Goal: Task Accomplishment & Management: Complete application form

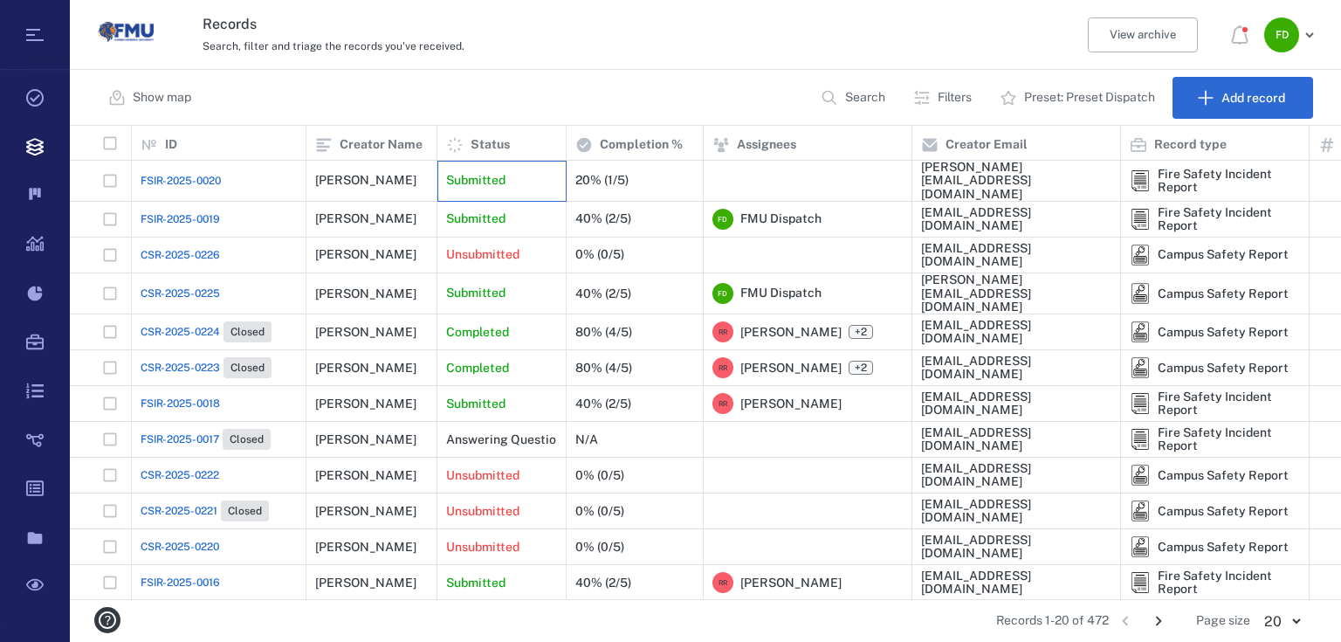
click at [495, 175] on p "Submitted" at bounding box center [475, 180] width 59 height 17
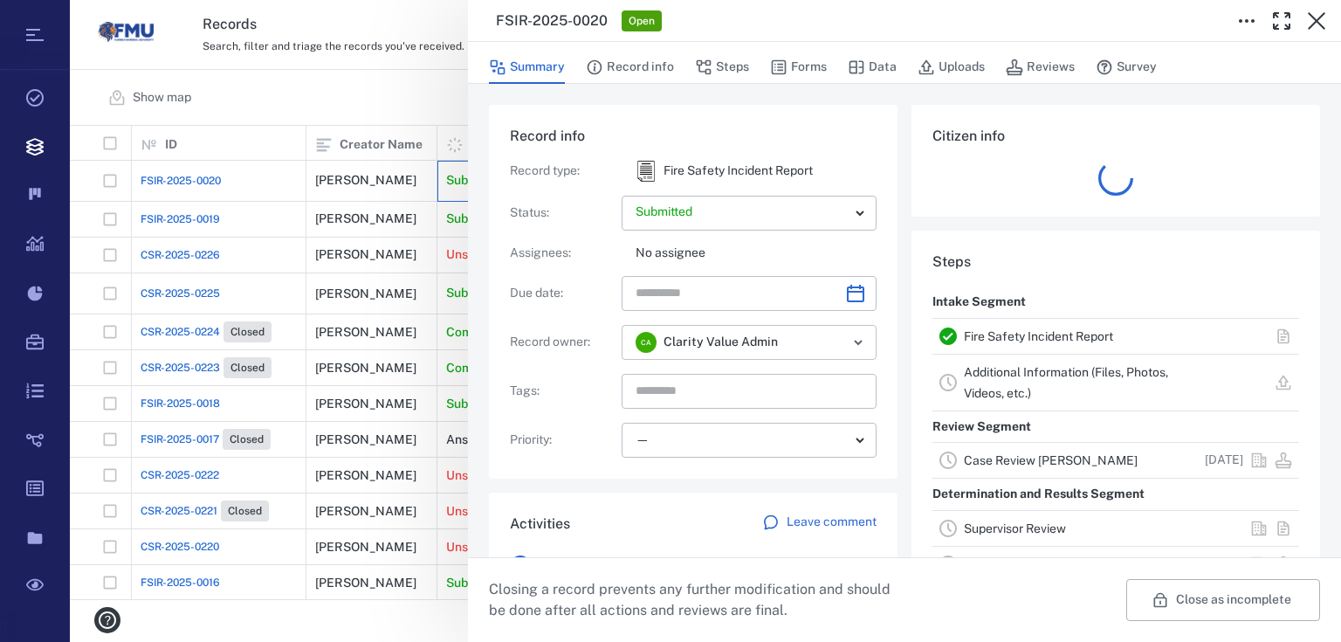
click at [870, 329] on div "C A Clarity Value Admin ​" at bounding box center [749, 342] width 255 height 35
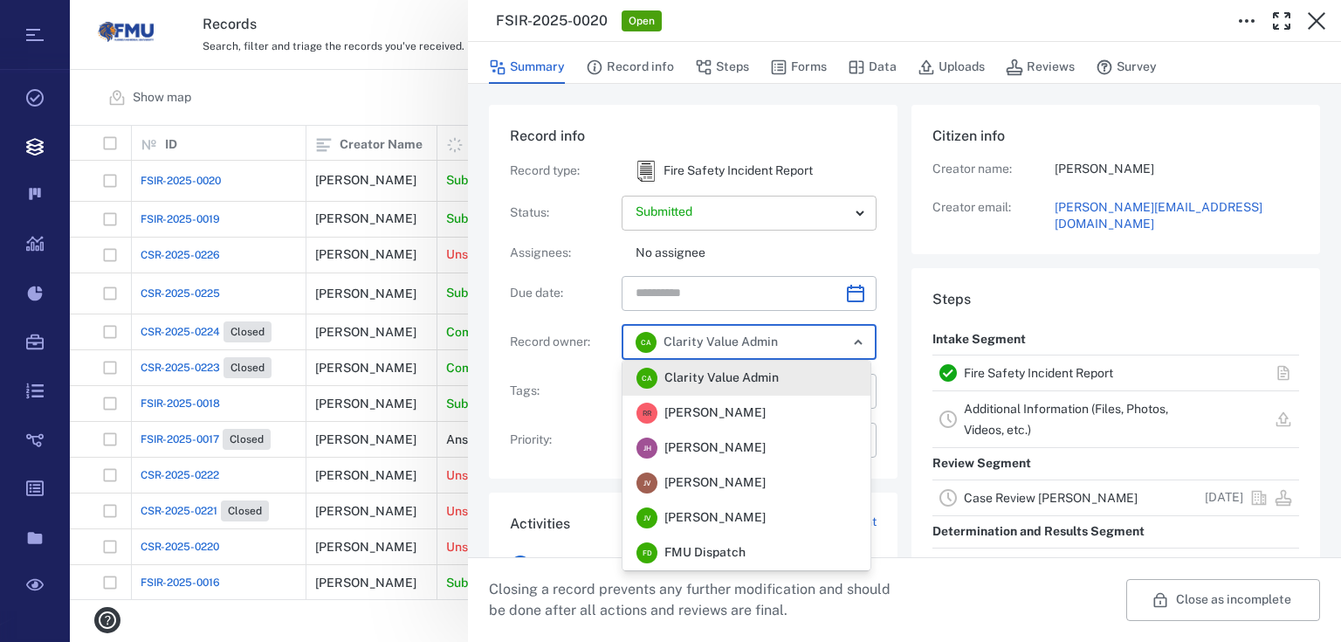
click at [856, 223] on body "Tasks Records Boards Dashboard Reports Record types Guide steps Rules Form buil…" at bounding box center [670, 321] width 1341 height 642
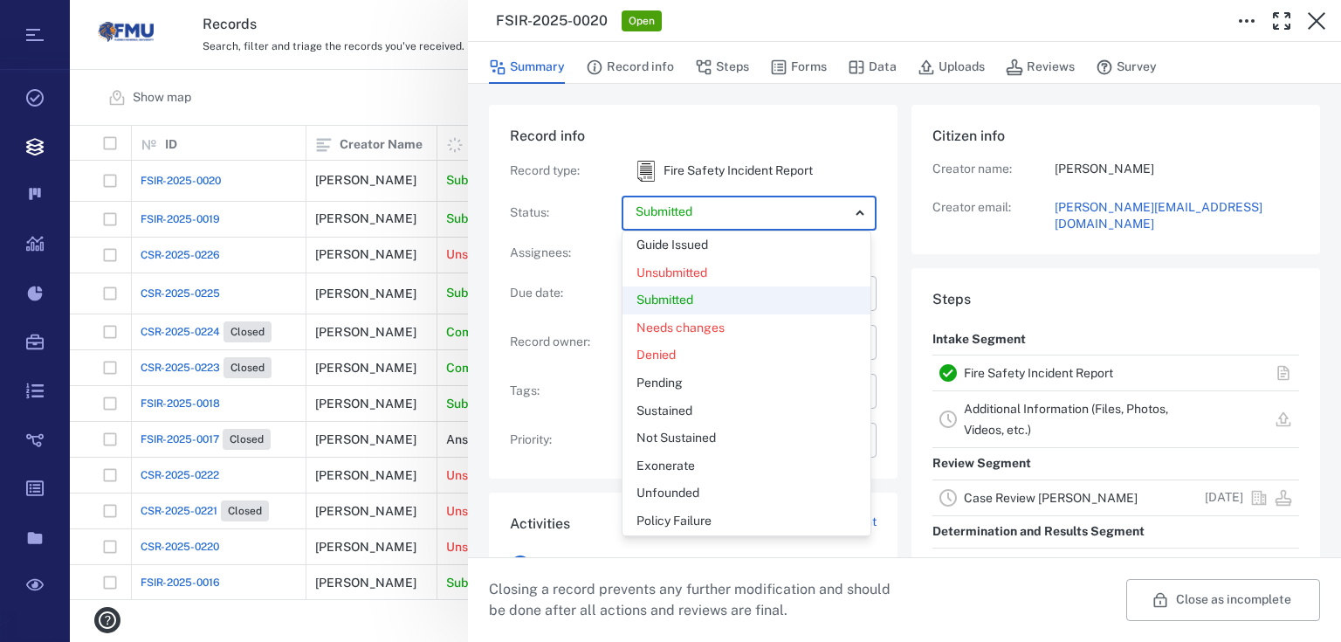
click at [815, 292] on div "Submitted" at bounding box center [746, 300] width 220 height 17
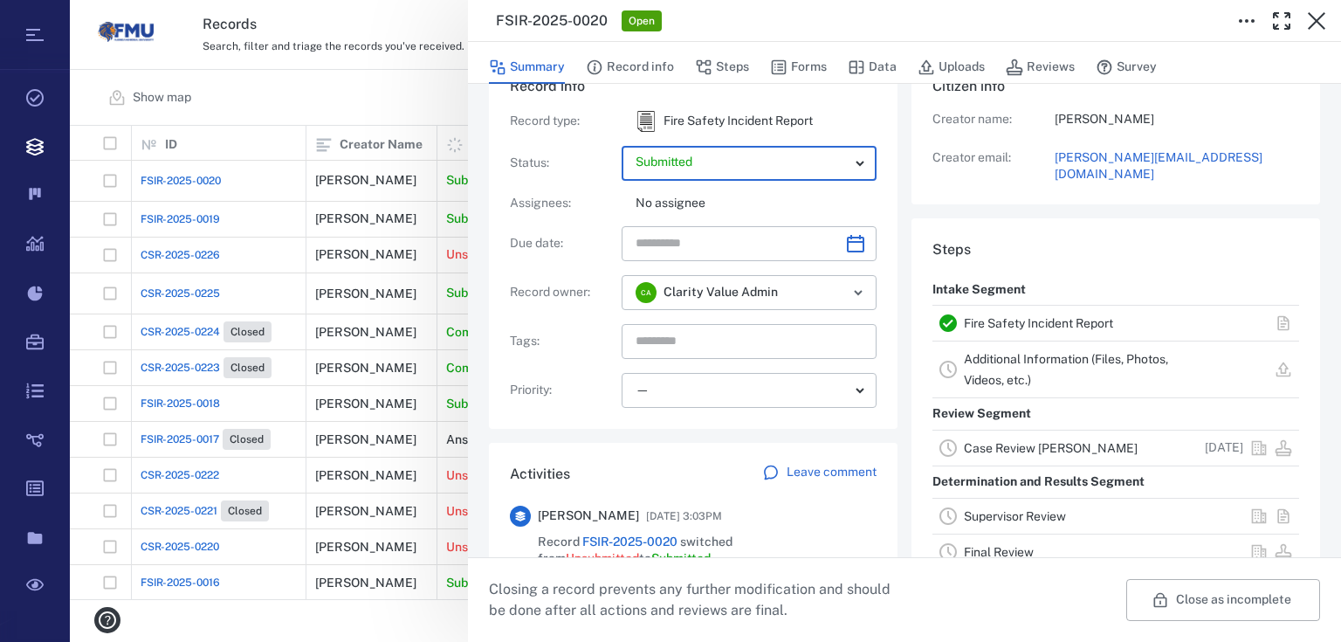
scroll to position [70, 0]
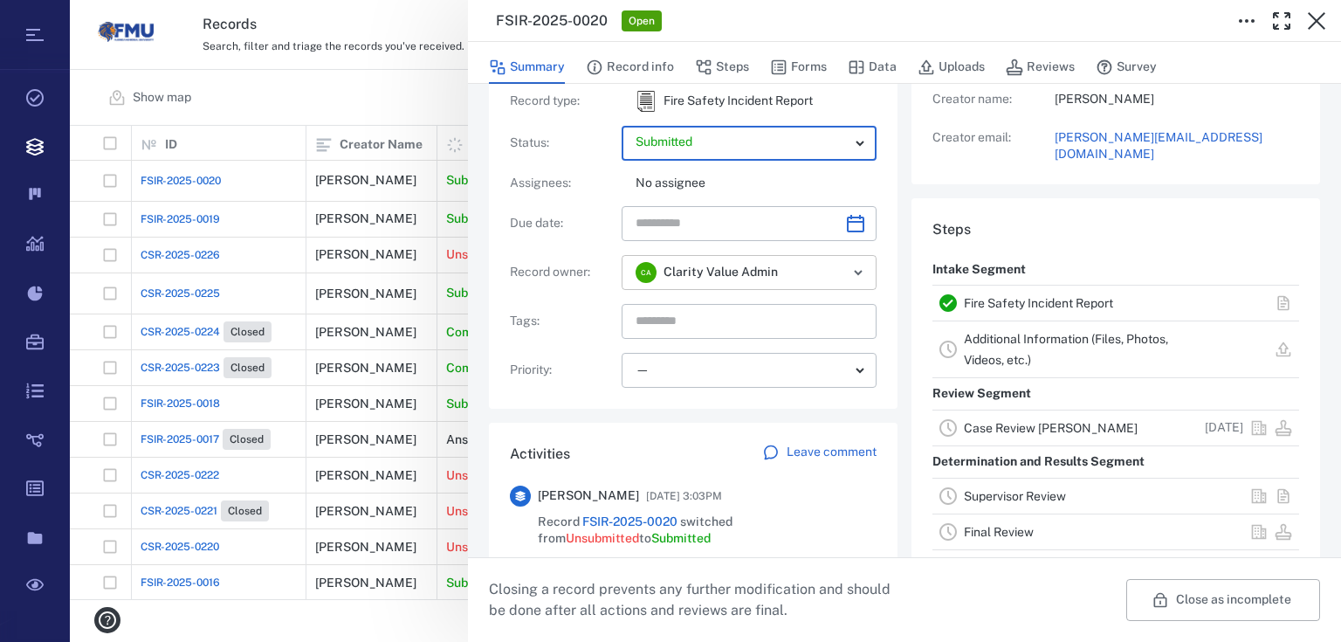
click at [796, 278] on input "text" at bounding box center [808, 272] width 32 height 24
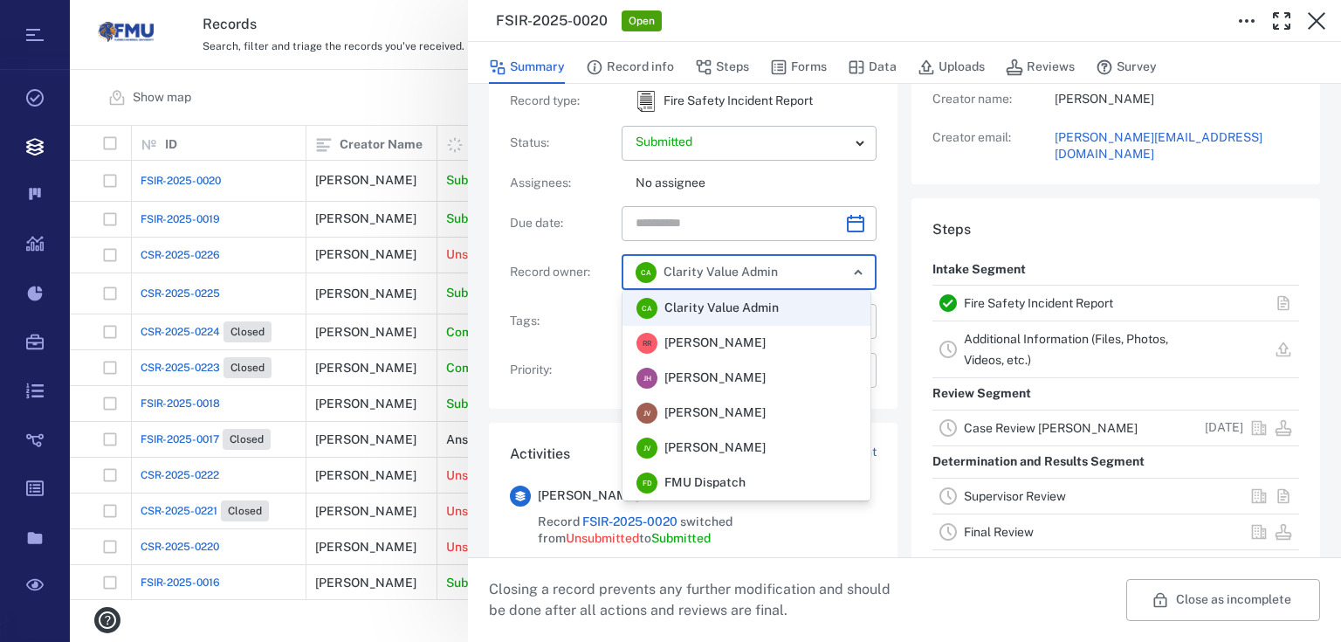
click at [726, 474] on span "FMU Dispatch" at bounding box center [704, 482] width 81 height 17
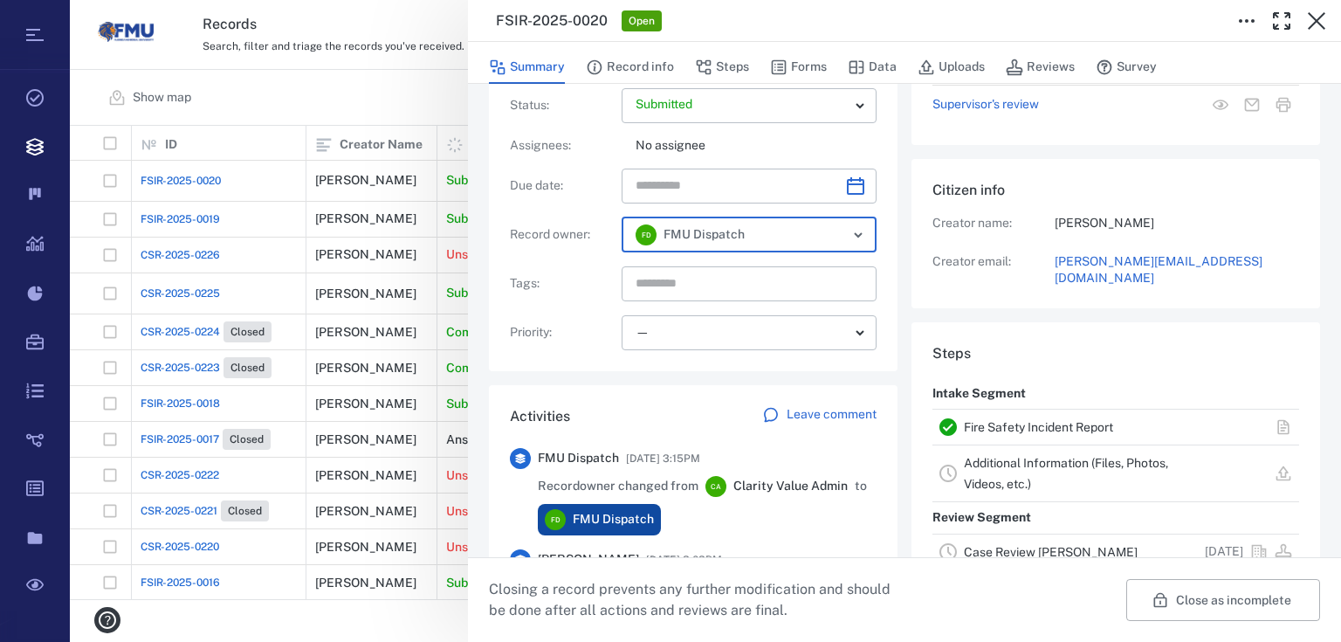
scroll to position [47, 0]
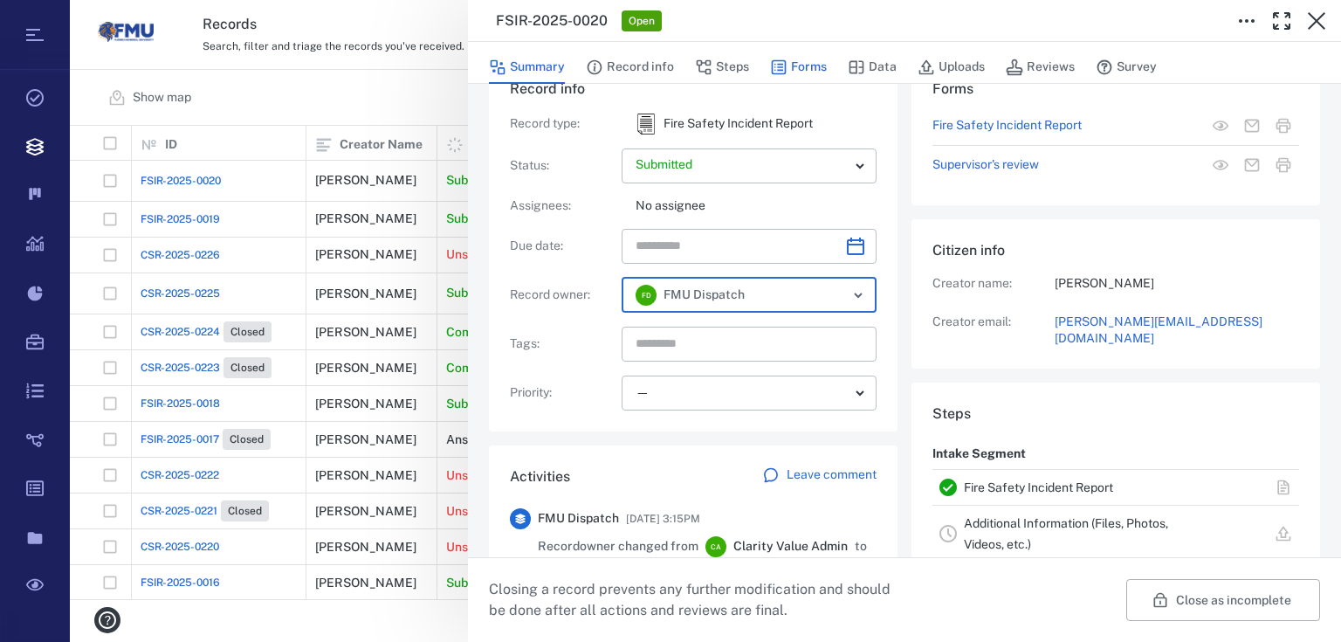
drag, startPoint x: 745, startPoint y: 66, endPoint x: 795, endPoint y: 59, distance: 50.3
click at [742, 70] on button "Steps" at bounding box center [722, 67] width 54 height 33
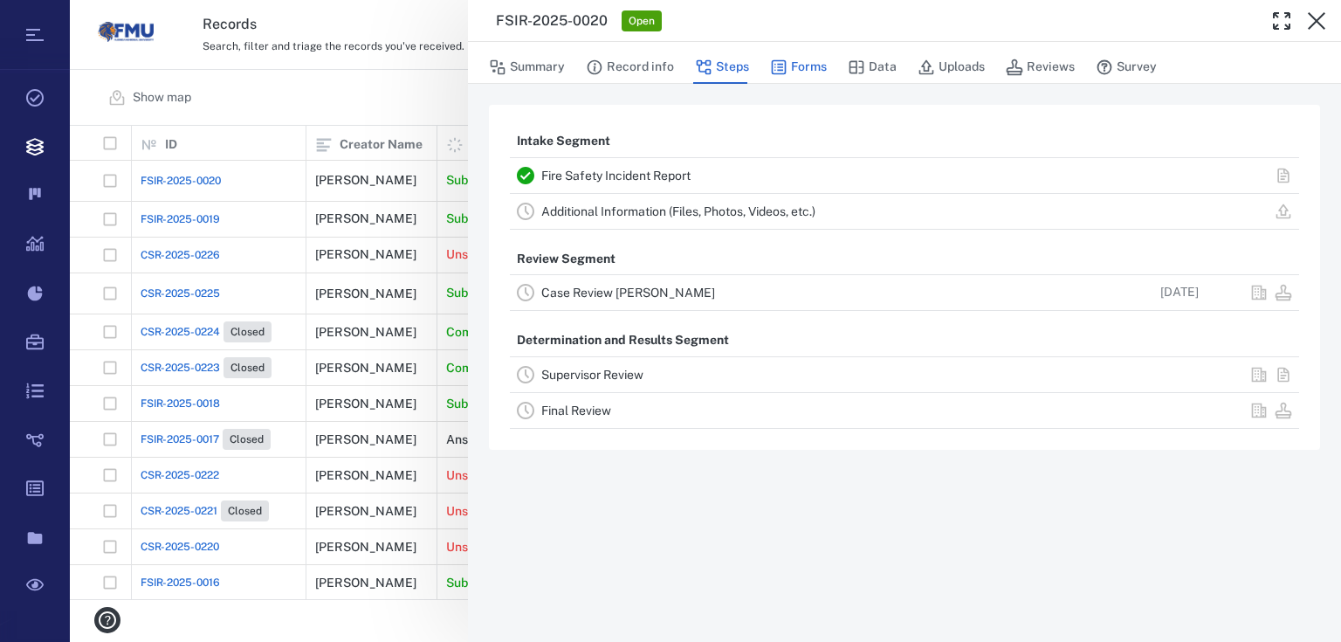
click at [795, 60] on button "Forms" at bounding box center [798, 67] width 57 height 33
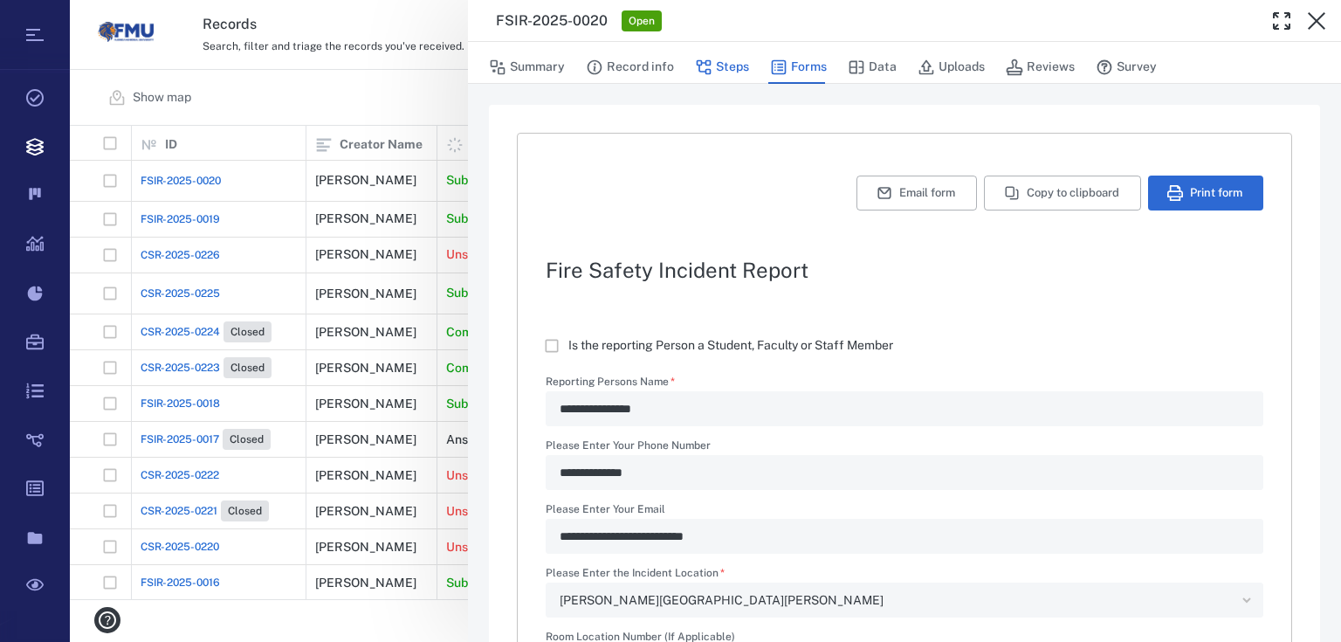
type textarea "*"
click at [728, 52] on button "Steps" at bounding box center [722, 67] width 54 height 33
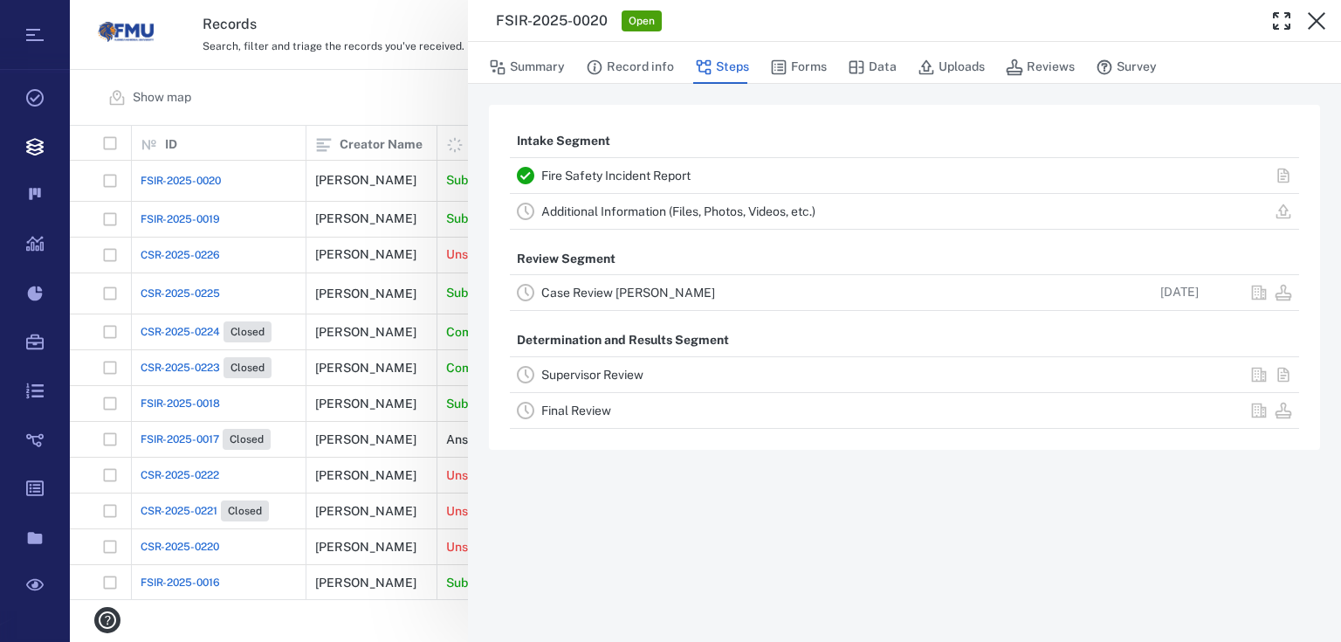
click at [700, 294] on div "Case Review CLEARY" at bounding box center [797, 292] width 512 height 21
click at [516, 290] on icon at bounding box center [525, 292] width 21 height 21
click at [613, 297] on link "Case Review CLEARY" at bounding box center [628, 292] width 174 height 14
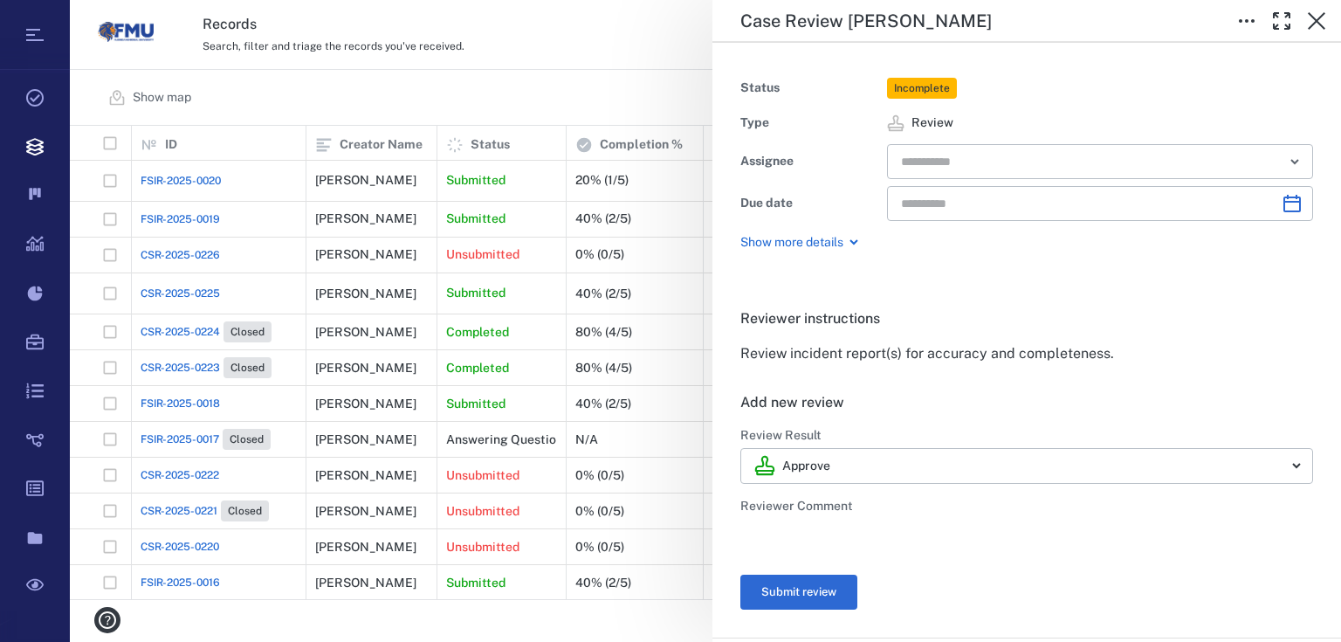
type input "**********"
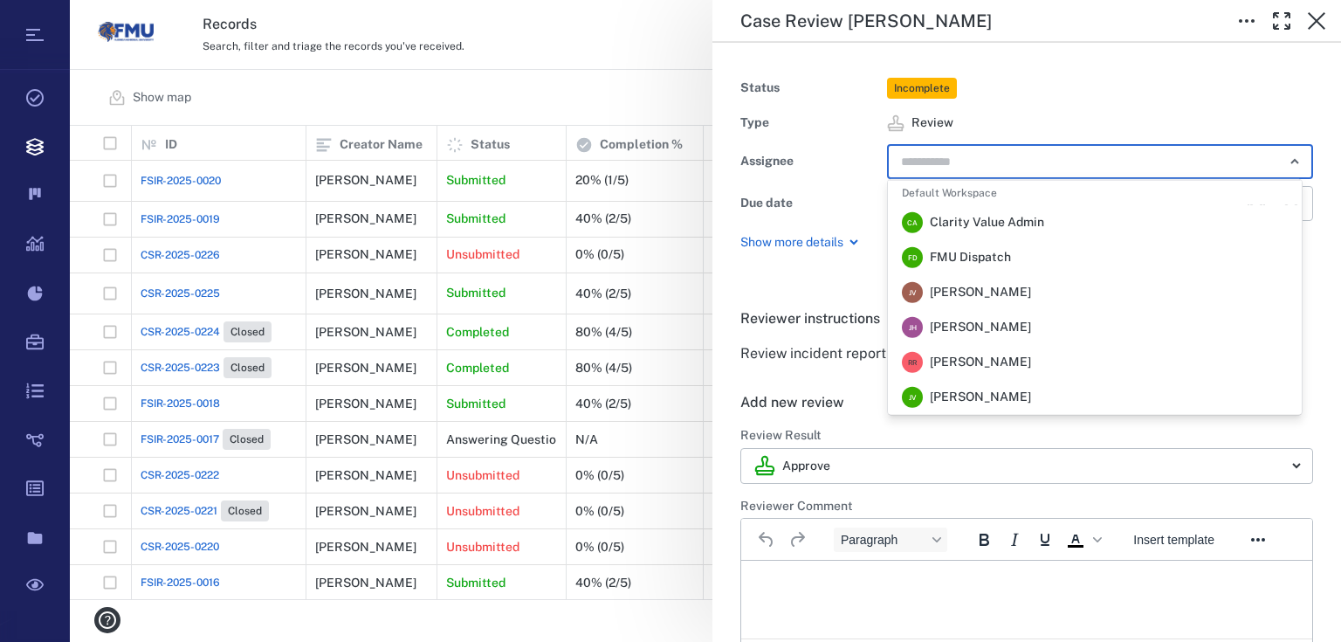
click at [994, 162] on input "text" at bounding box center [1079, 161] width 361 height 24
click at [992, 262] on span "FMU Dispatch" at bounding box center [970, 257] width 81 height 17
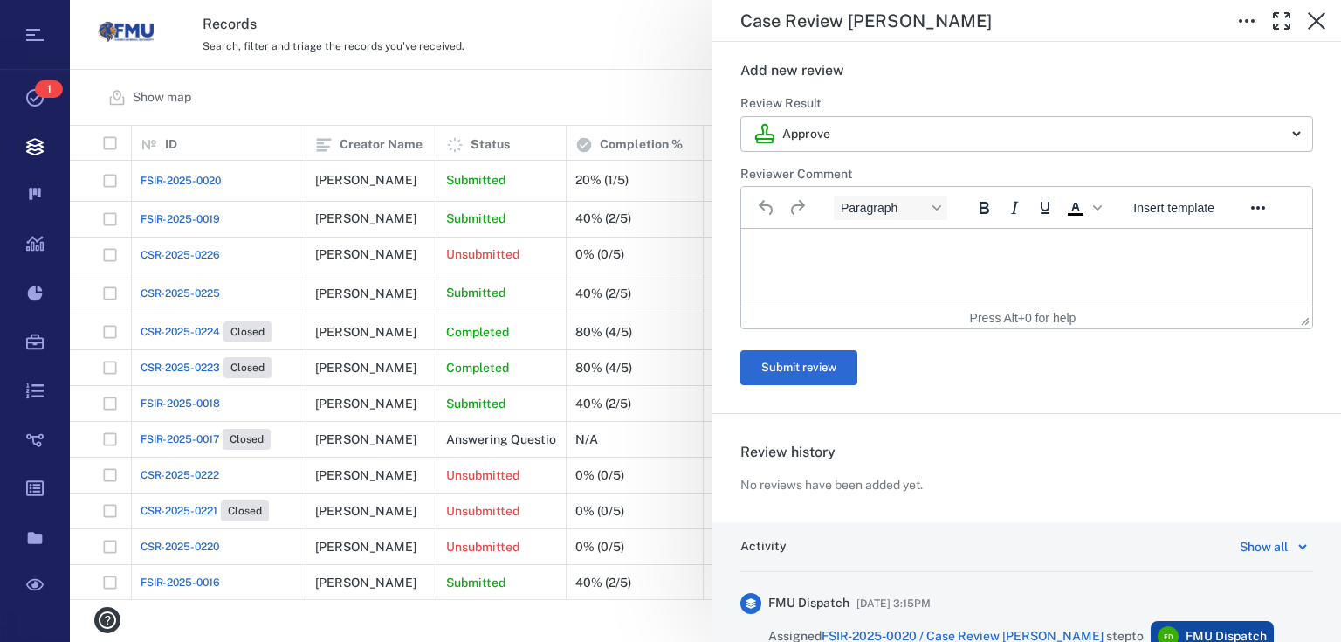
scroll to position [327, 0]
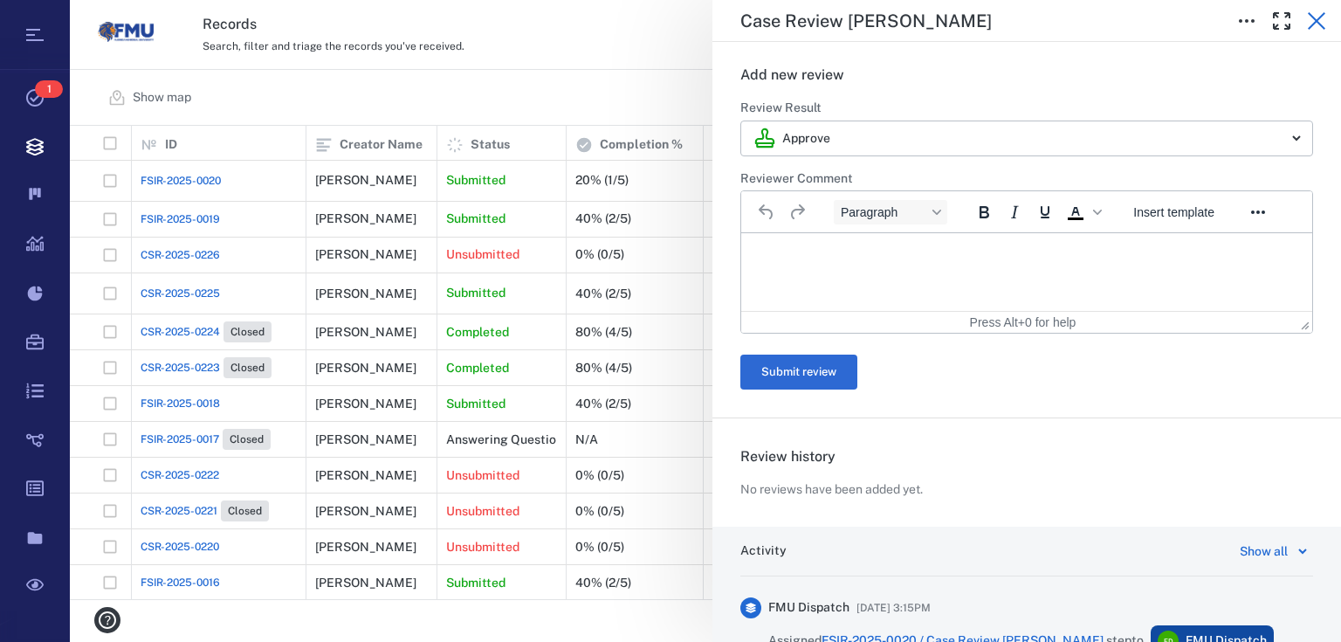
click at [1313, 29] on icon "button" at bounding box center [1316, 20] width 21 height 21
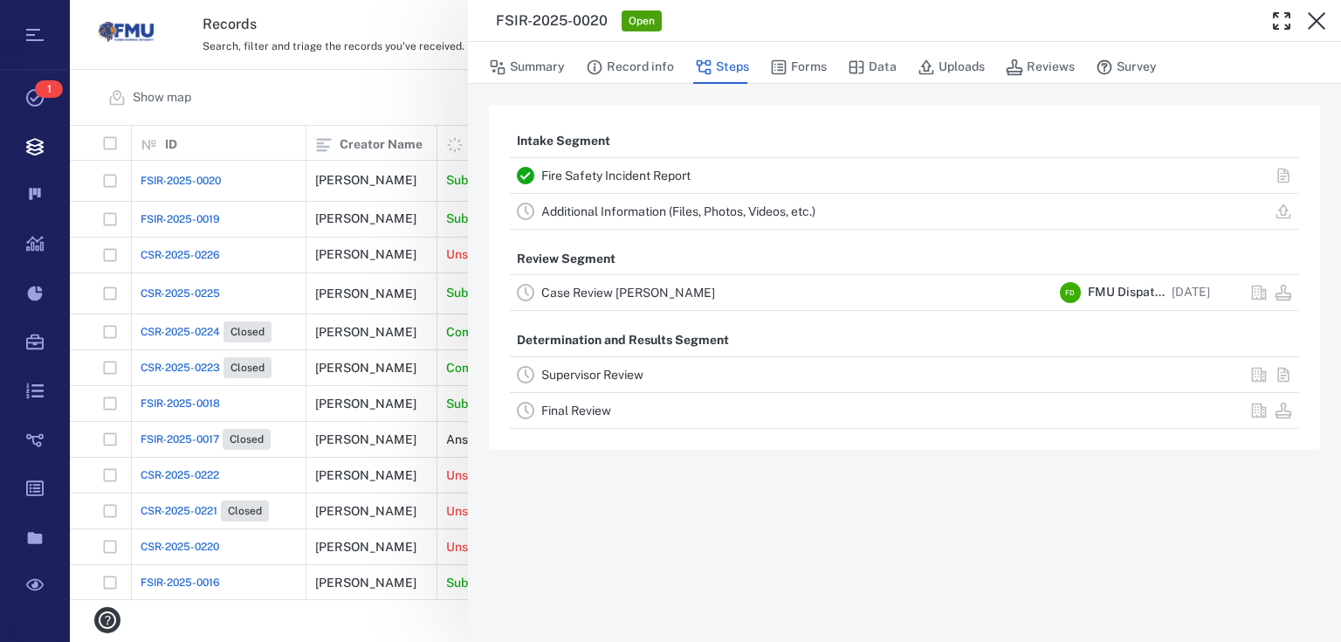
click at [410, 92] on div "FSIR-2025-0020 Open Summary Record info Steps Forms Data Uploads Reviews Survey…" at bounding box center [705, 321] width 1271 height 642
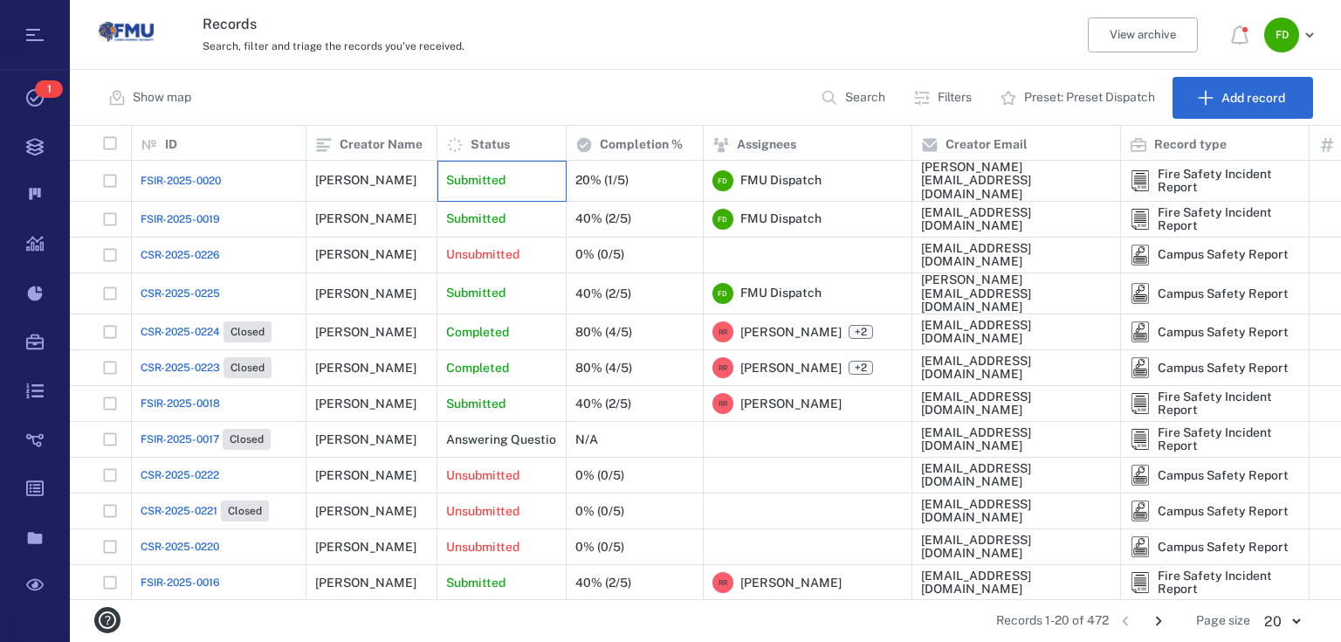
click at [521, 177] on div "Submitted" at bounding box center [501, 180] width 111 height 35
click at [623, 174] on div "20% (1/5)" at bounding box center [601, 180] width 53 height 13
click at [503, 187] on div "Submitted" at bounding box center [501, 180] width 111 height 35
click at [660, 182] on div "20% (1/5)" at bounding box center [634, 180] width 119 height 35
click at [481, 185] on p "Submitted" at bounding box center [475, 180] width 59 height 17
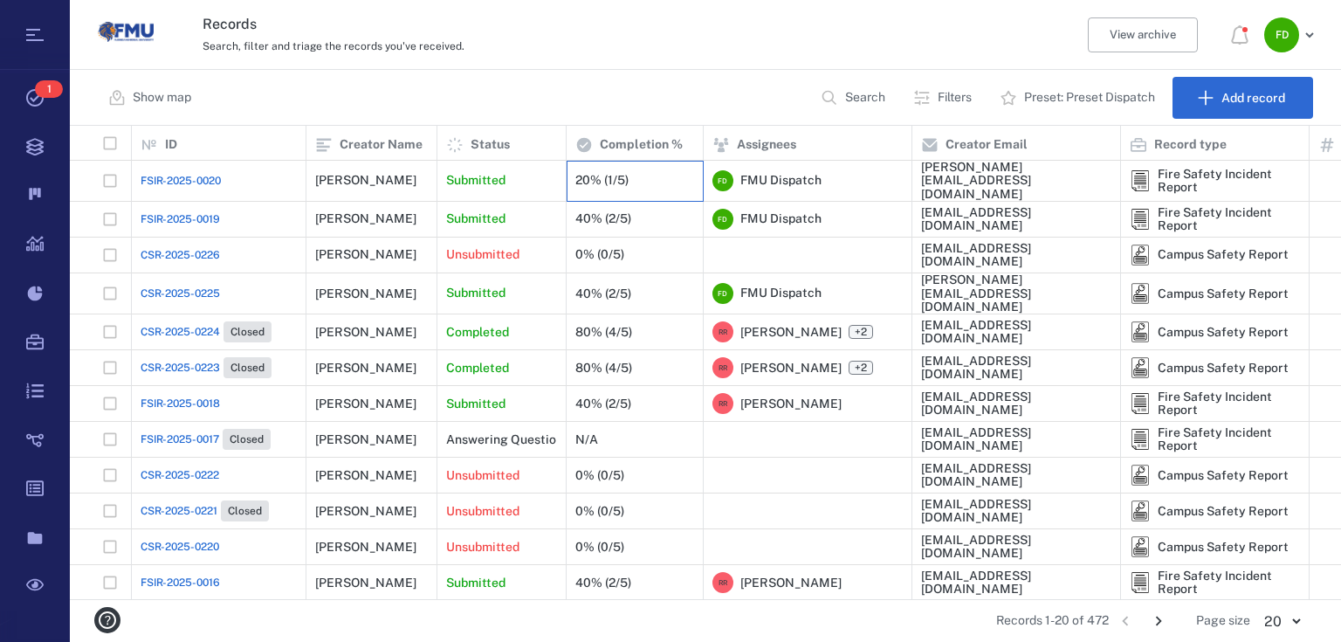
click at [636, 175] on div "20% (1/5)" at bounding box center [634, 180] width 119 height 35
click at [478, 324] on p "Completed" at bounding box center [477, 332] width 63 height 17
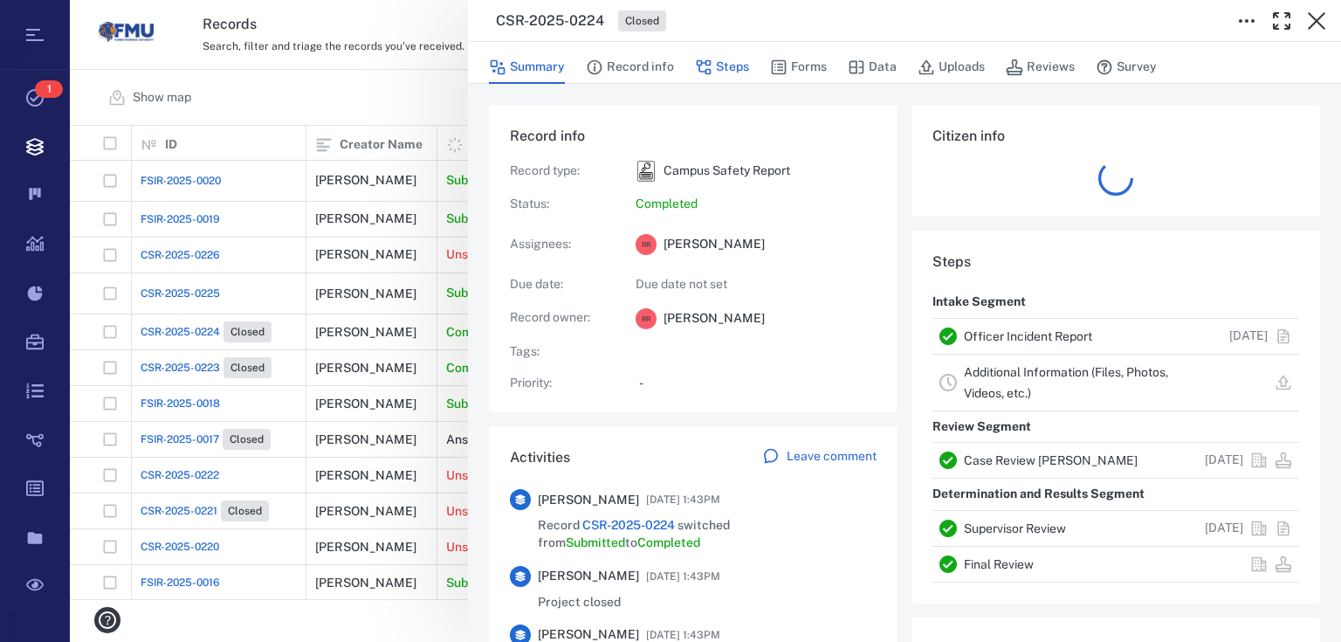
click at [737, 70] on button "Steps" at bounding box center [722, 67] width 54 height 33
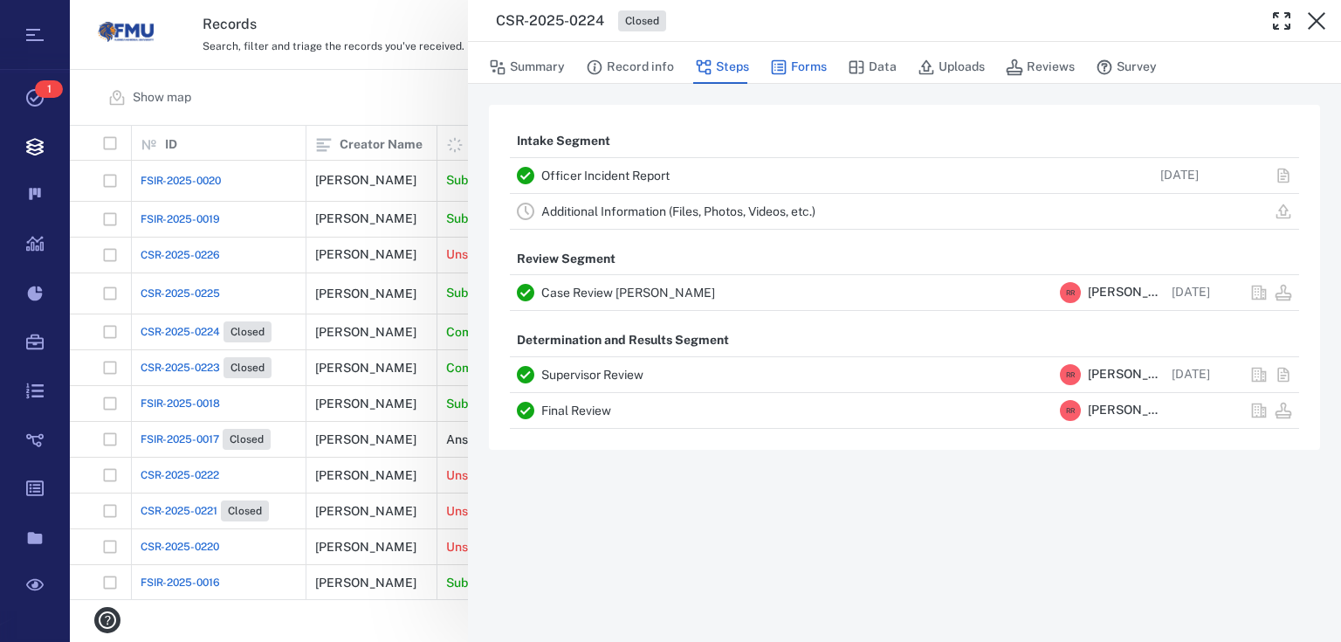
click at [800, 70] on button "Forms" at bounding box center [798, 67] width 57 height 33
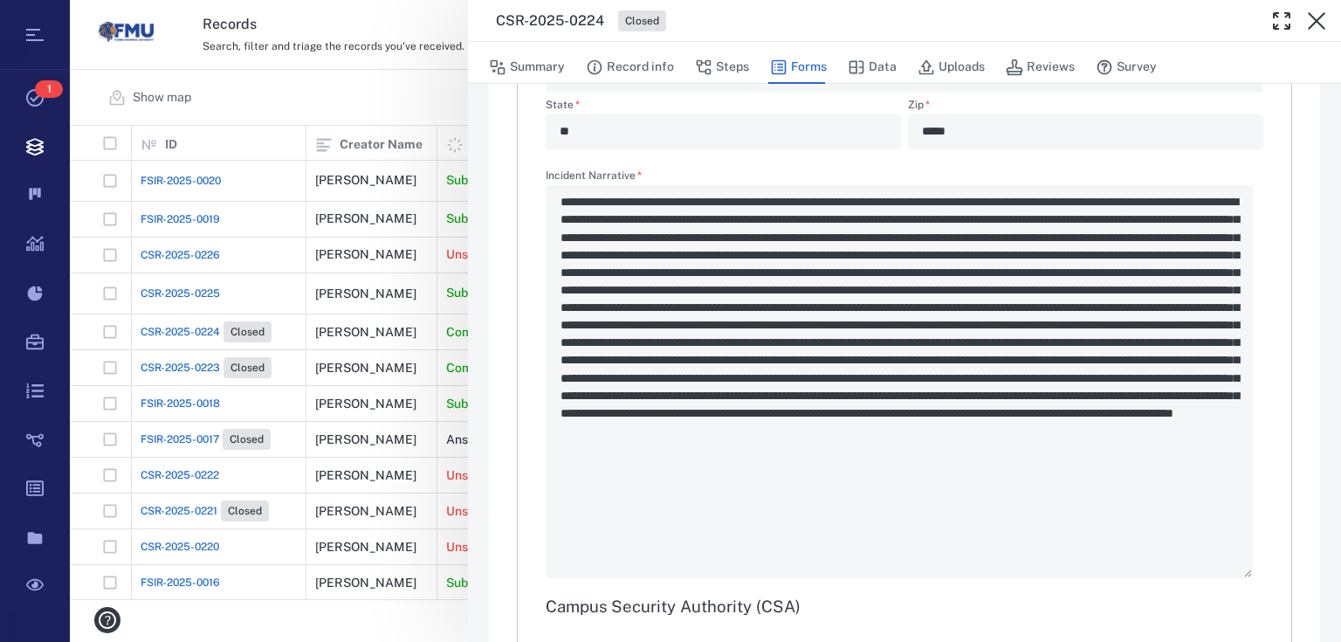
scroll to position [1606, 0]
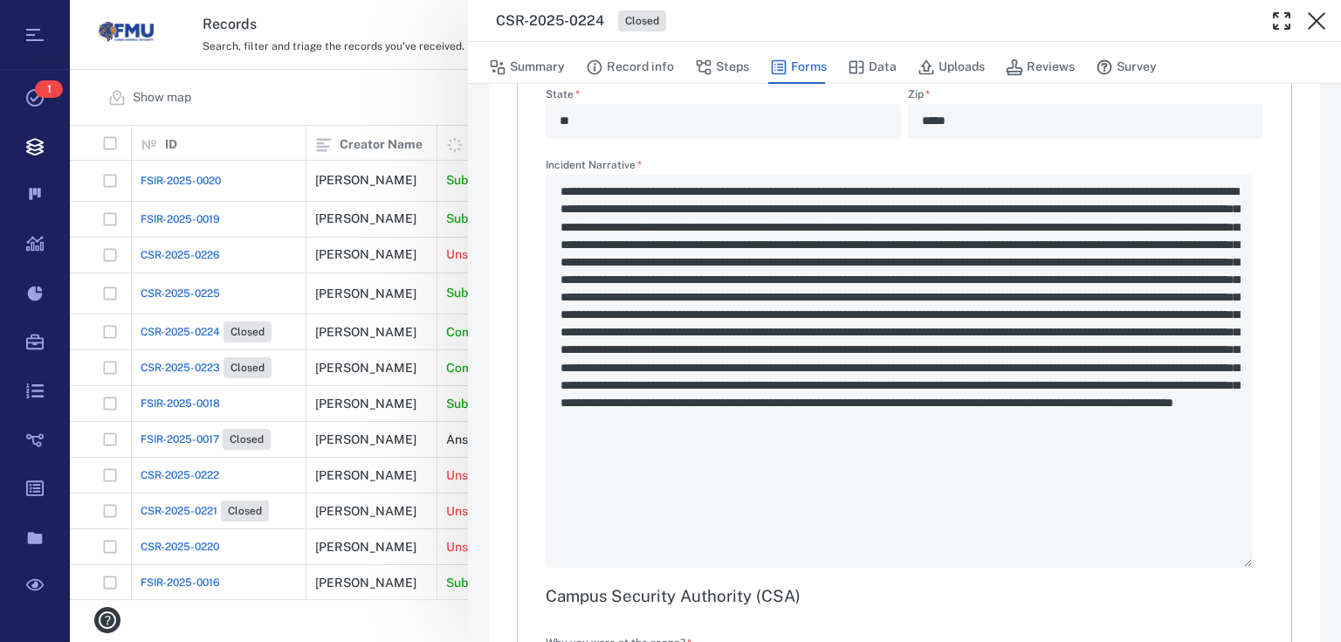
click at [442, 300] on div "**********" at bounding box center [705, 321] width 1271 height 642
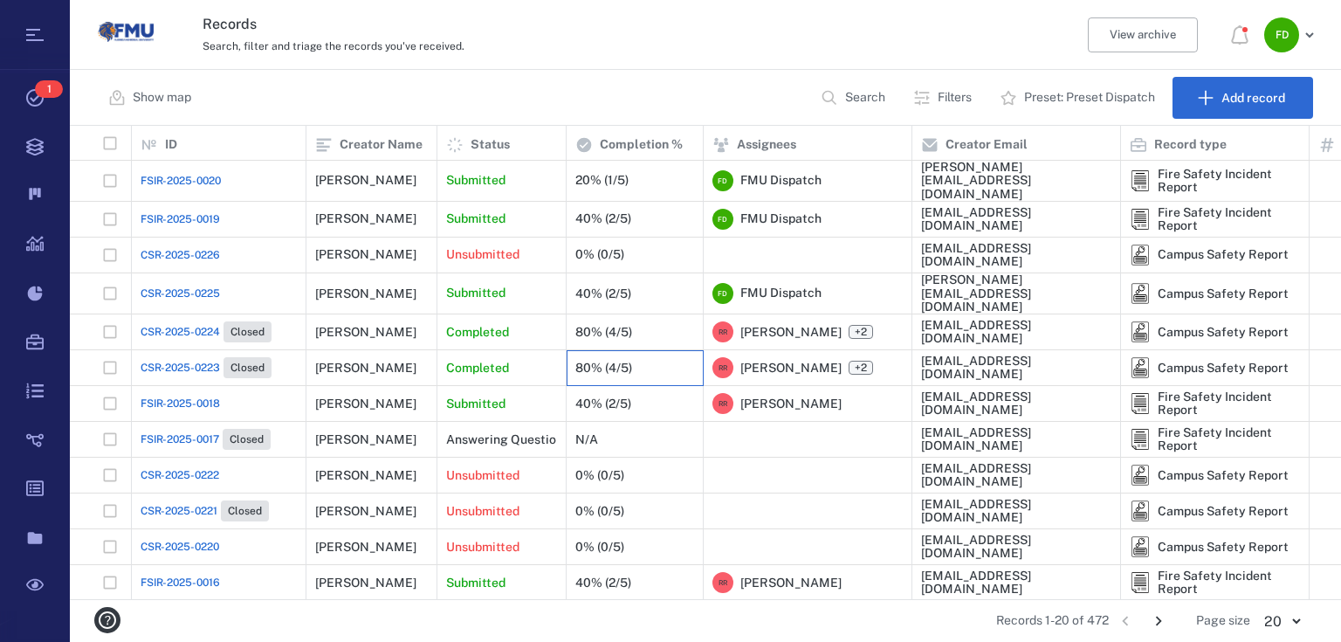
click at [575, 361] on div "80% (4/5)" at bounding box center [603, 367] width 57 height 13
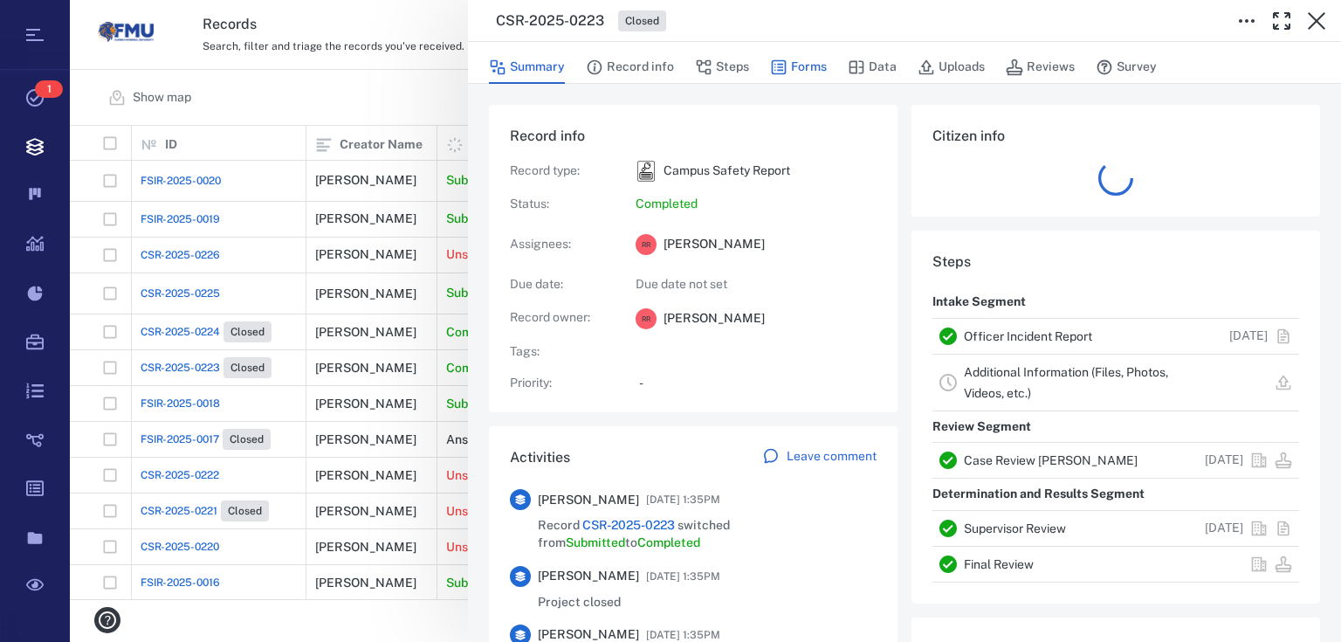
click at [802, 66] on button "Forms" at bounding box center [798, 67] width 57 height 33
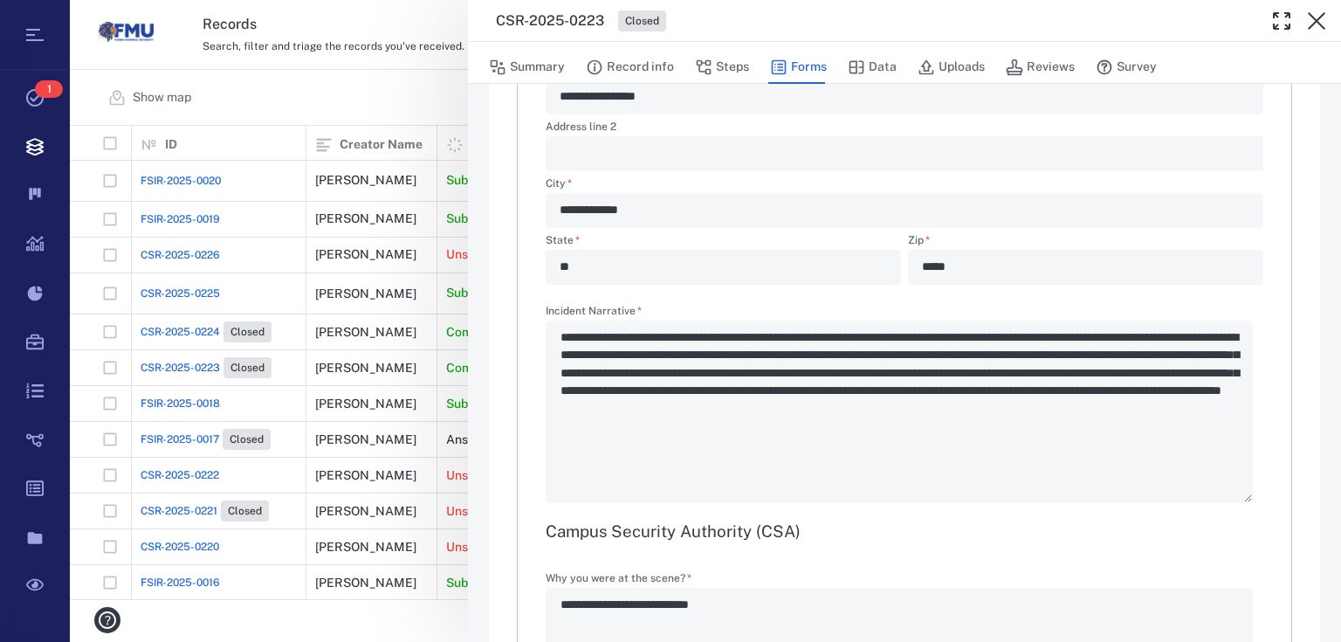
scroll to position [1397, 0]
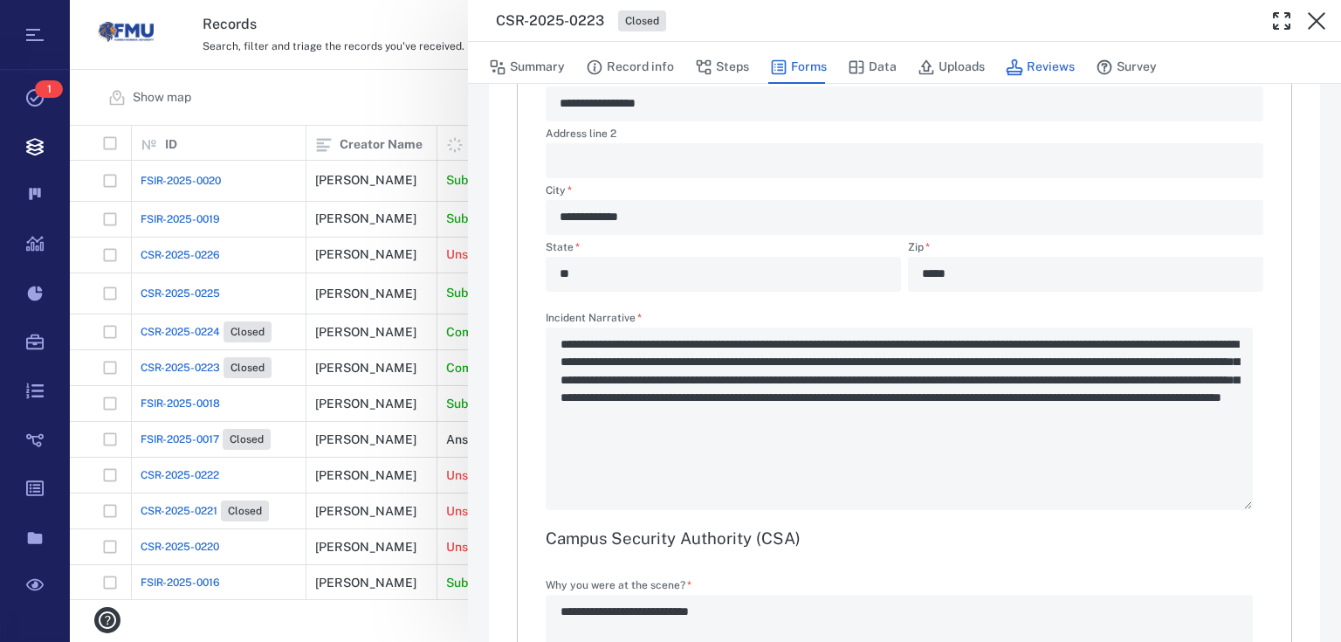
click at [1030, 64] on button "Reviews" at bounding box center [1040, 67] width 69 height 33
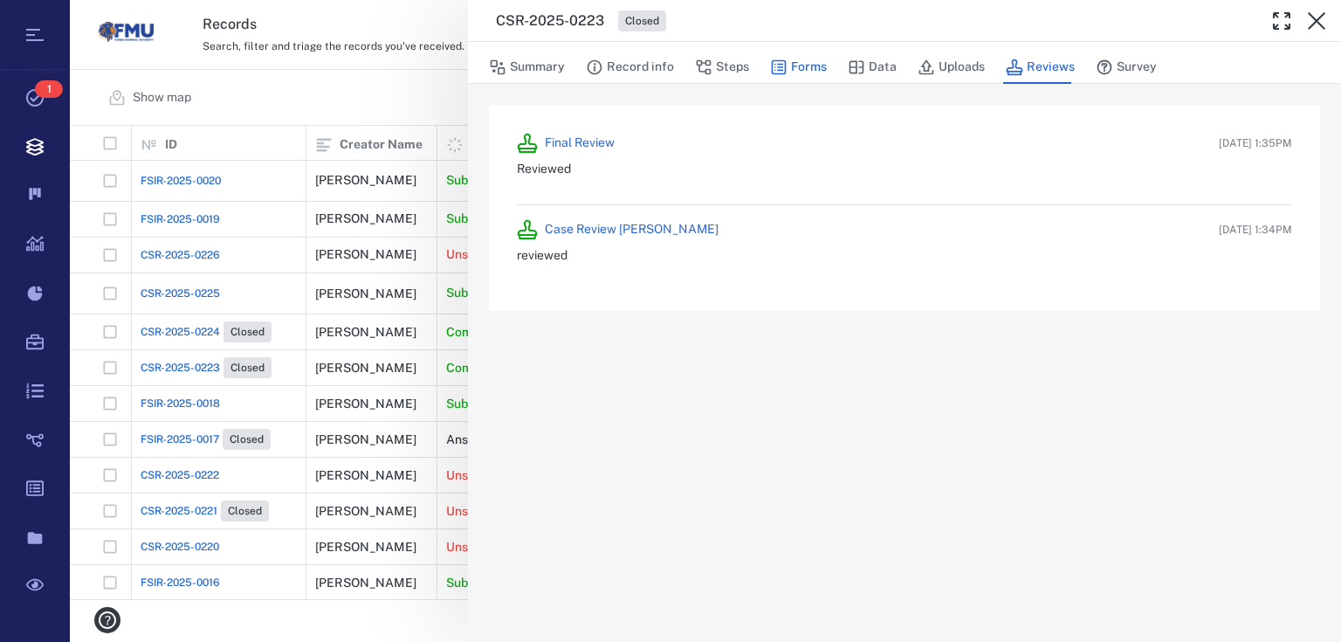
click at [804, 61] on button "Forms" at bounding box center [798, 67] width 57 height 33
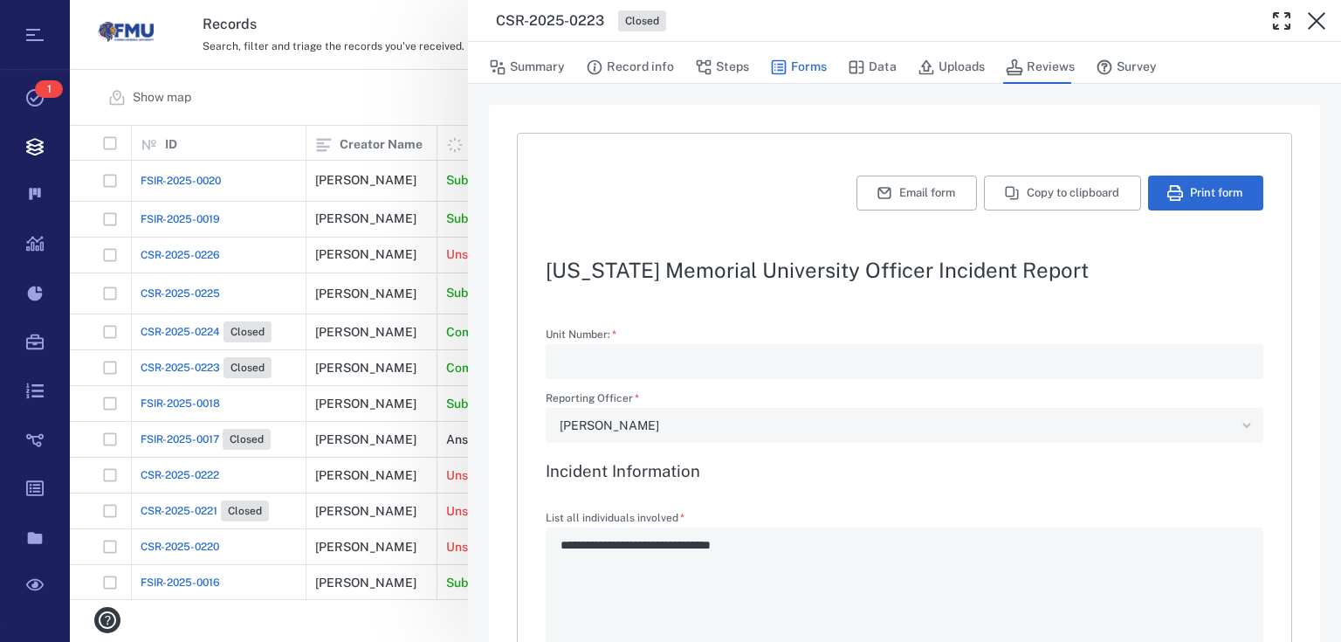
type textarea "*"
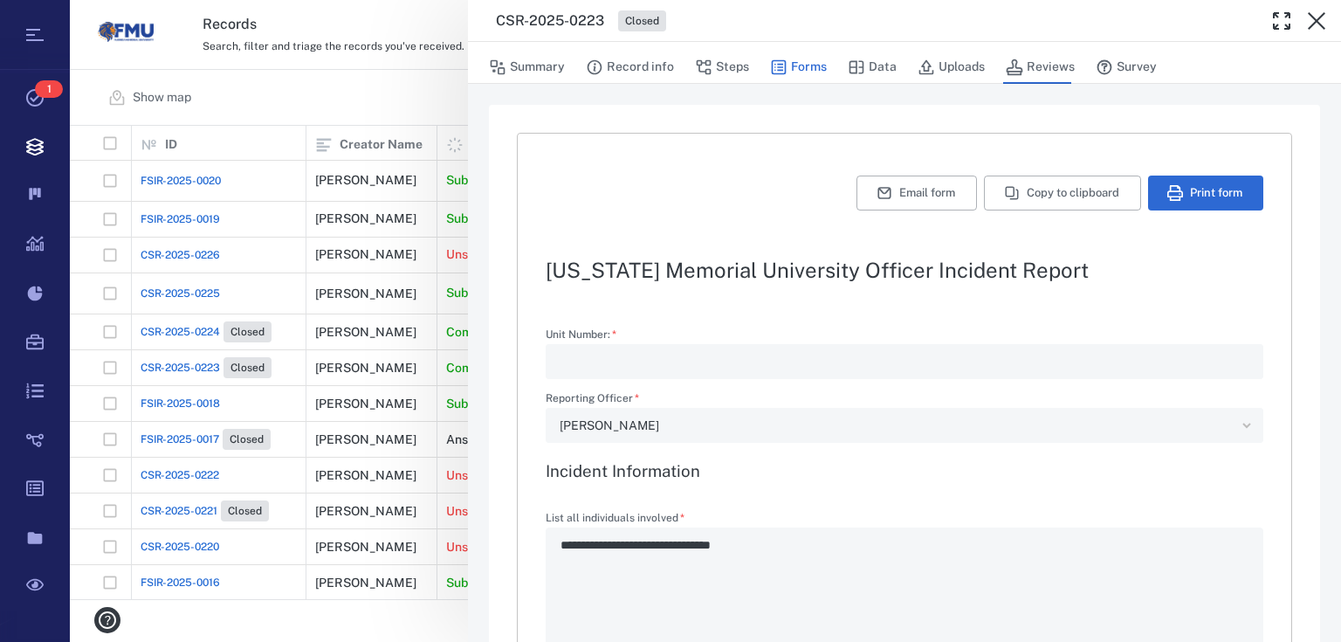
type textarea "*"
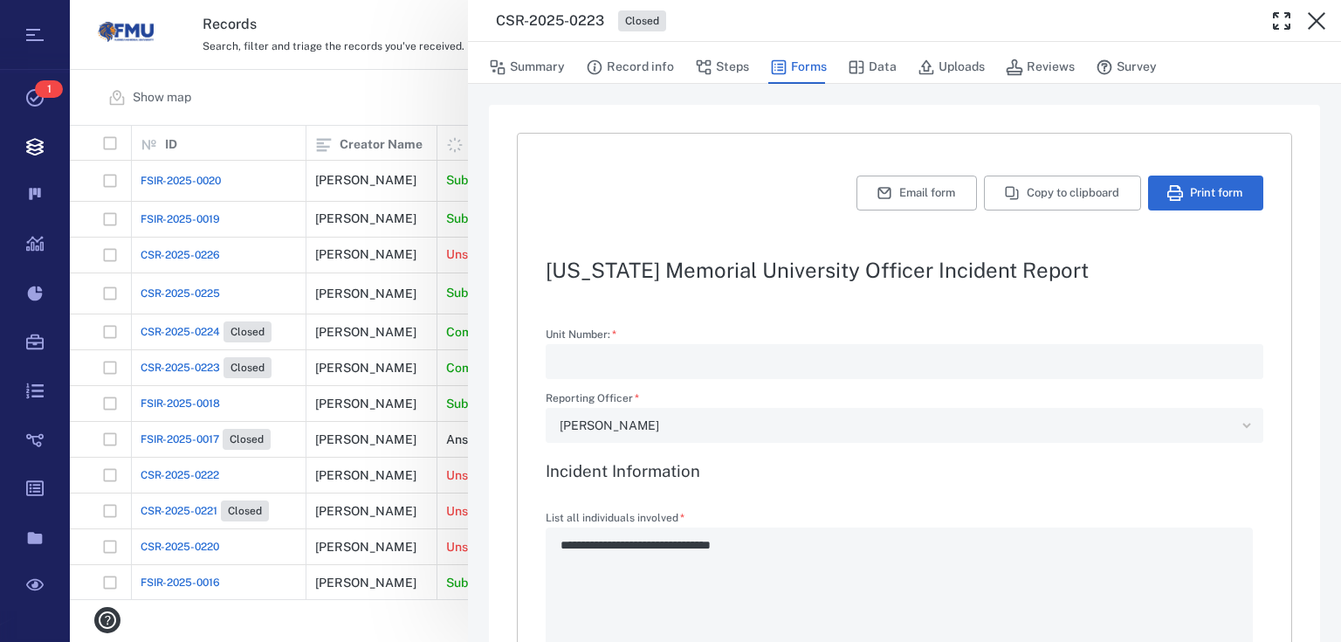
type textarea "*"
click at [1186, 196] on button "Print form" at bounding box center [1205, 192] width 115 height 35
click at [1328, 15] on button "button" at bounding box center [1316, 20] width 35 height 35
